Goal: Information Seeking & Learning: Learn about a topic

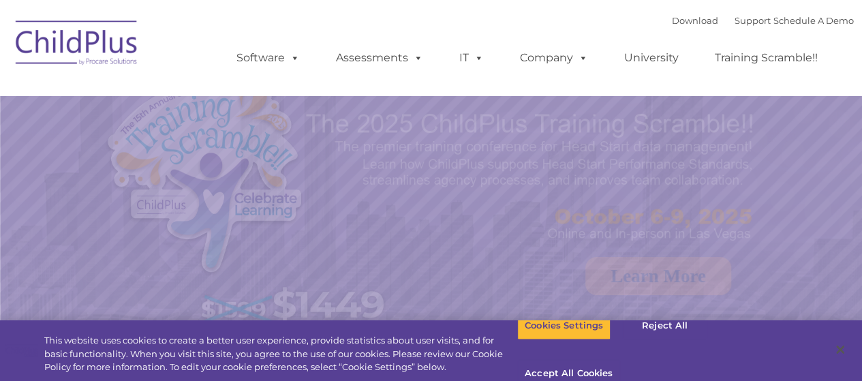
select select "MEDIUM"
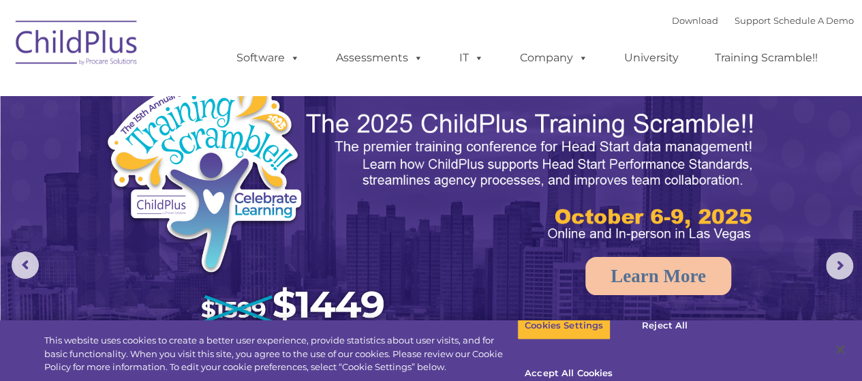
click at [99, 41] on img at bounding box center [77, 45] width 136 height 68
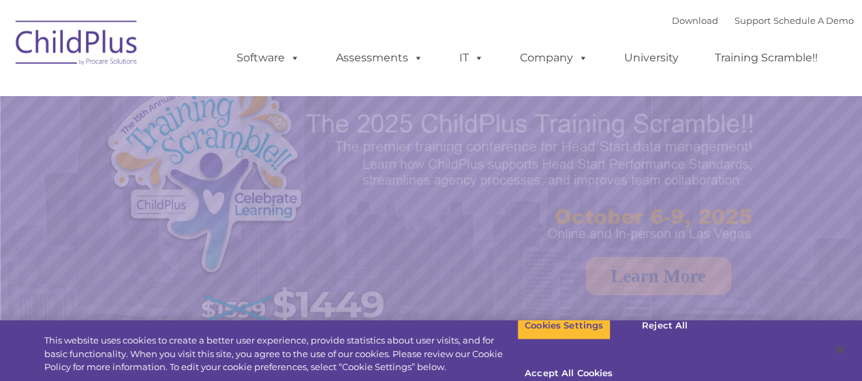
select select "MEDIUM"
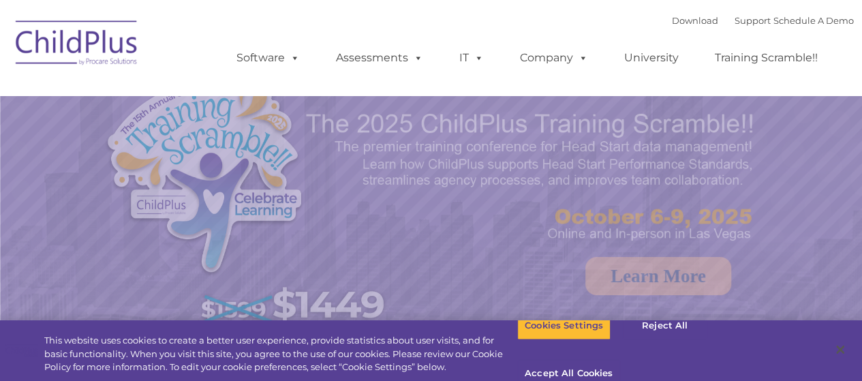
select select "MEDIUM"
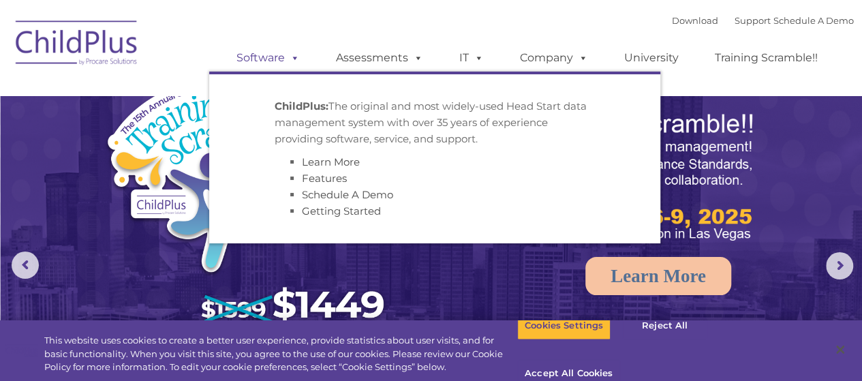
click at [277, 61] on link "Software" at bounding box center [268, 57] width 91 height 27
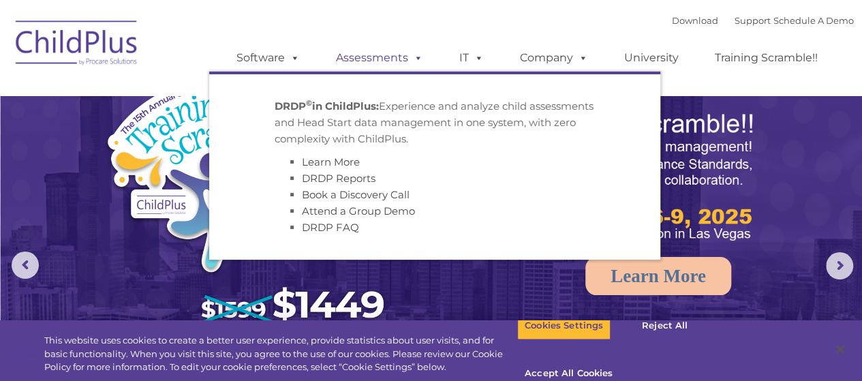
click at [408, 55] on span at bounding box center [415, 57] width 15 height 13
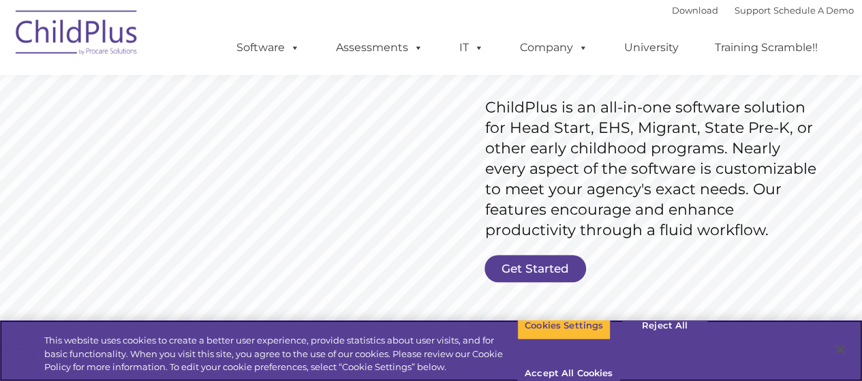
scroll to position [209, 0]
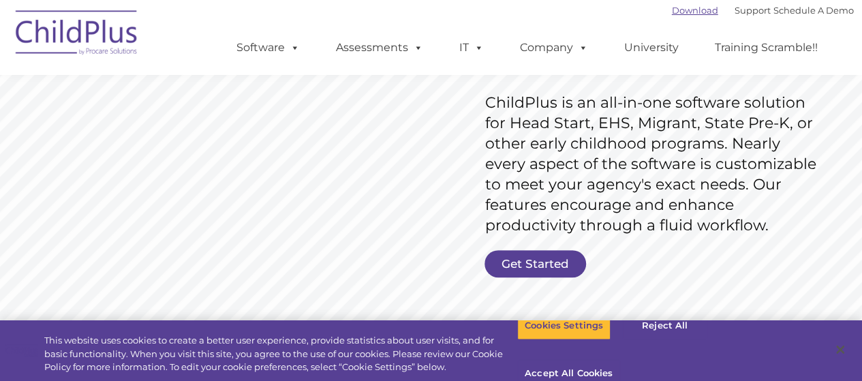
click at [686, 7] on link "Download" at bounding box center [695, 10] width 46 height 11
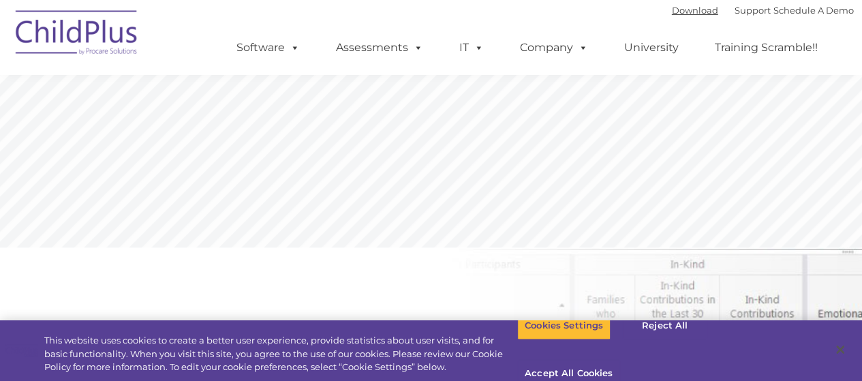
scroll to position [417, 0]
click at [845, 341] on button "Close" at bounding box center [840, 350] width 30 height 30
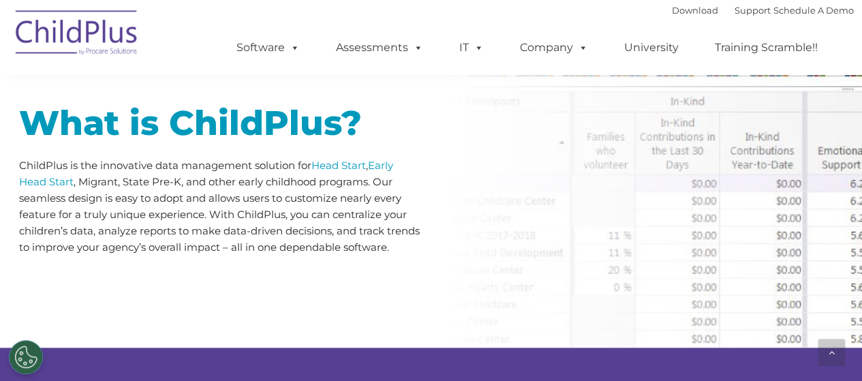
scroll to position [663, 0]
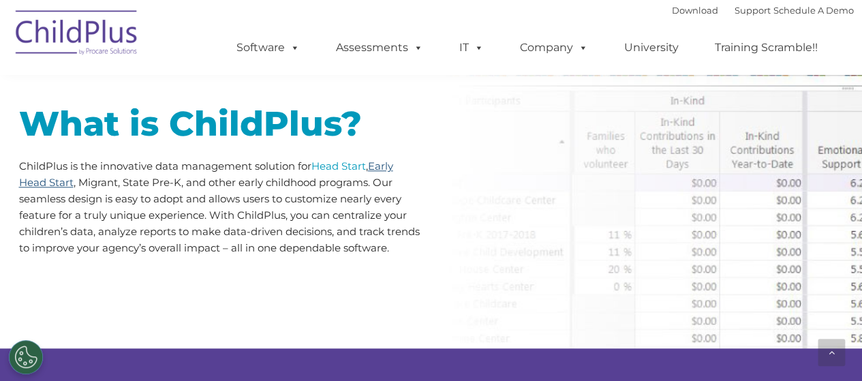
click at [385, 162] on link "Early Head Start" at bounding box center [206, 173] width 374 height 29
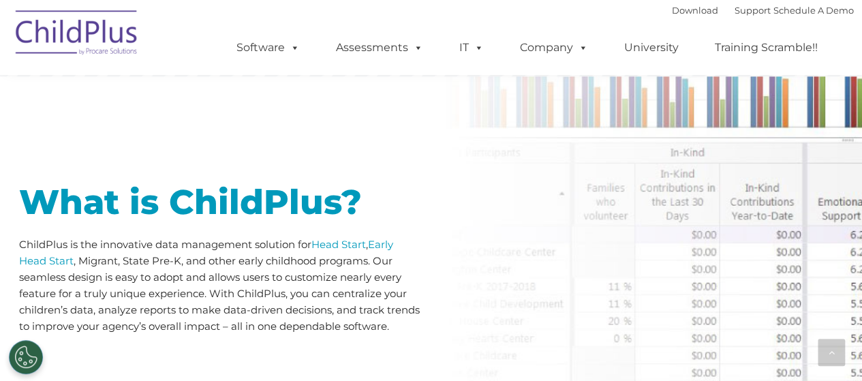
scroll to position [578, 0]
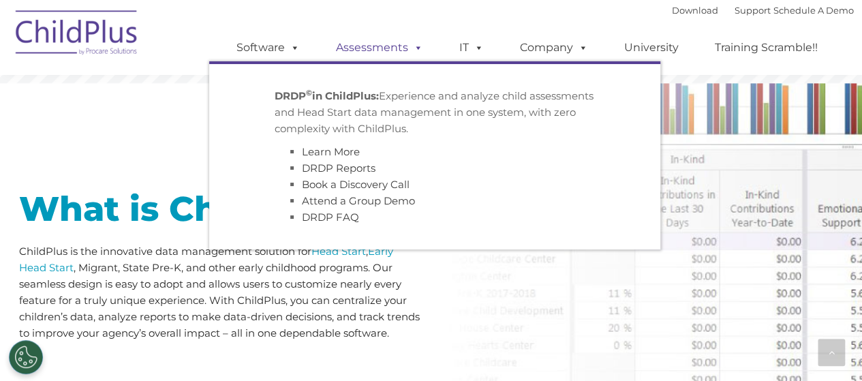
click at [416, 44] on span at bounding box center [415, 47] width 15 height 13
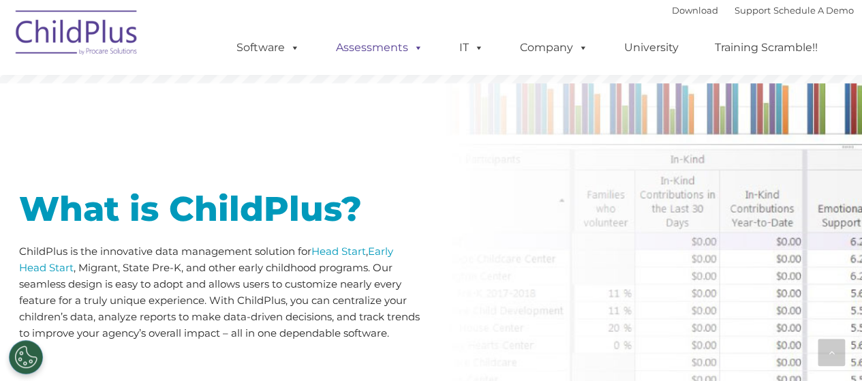
click at [397, 48] on link "Assessments" at bounding box center [379, 47] width 114 height 27
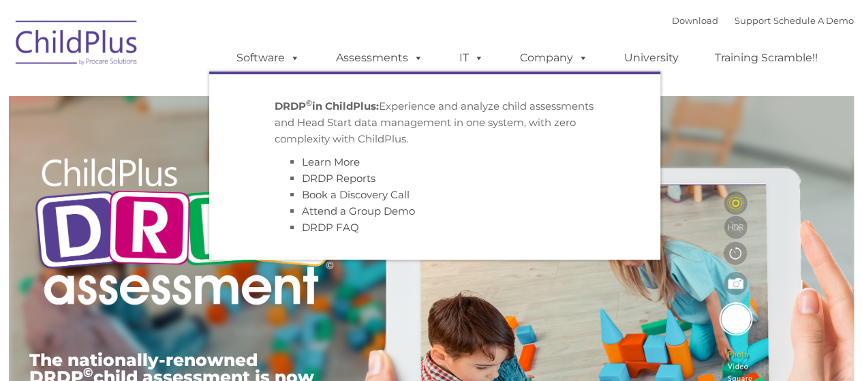
type input ""
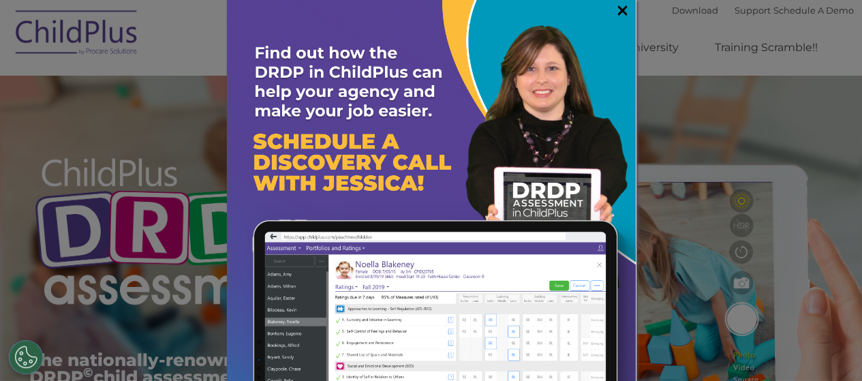
click at [615, 10] on link "×" at bounding box center [623, 10] width 16 height 14
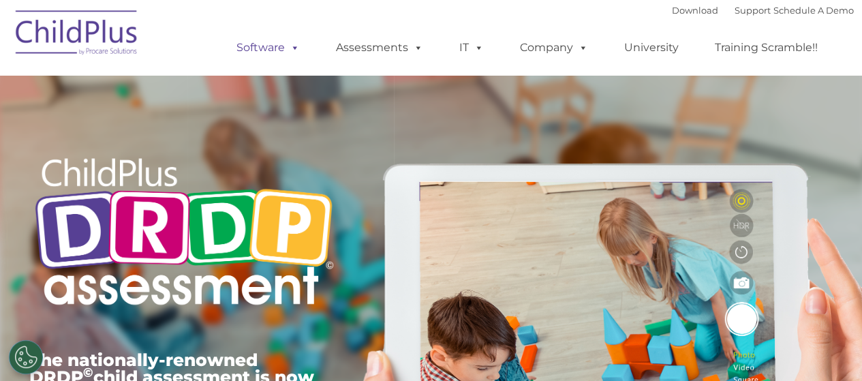
click at [281, 50] on link "Software" at bounding box center [268, 47] width 91 height 27
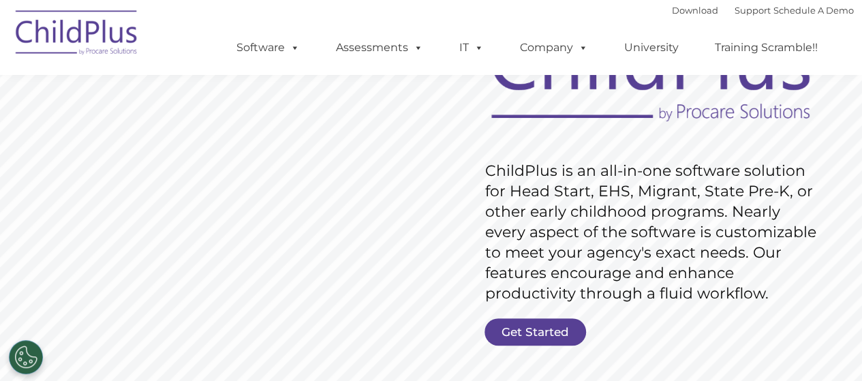
scroll to position [154, 0]
